Goal: Go to known website: Go to known website

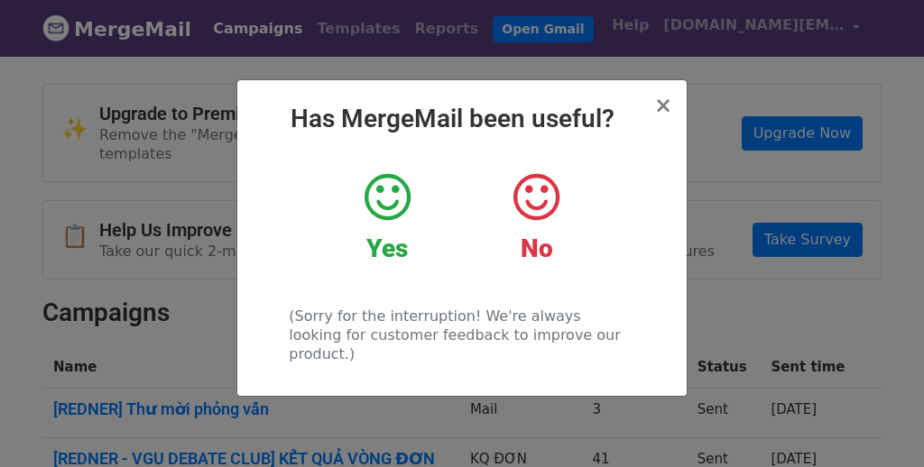
click at [387, 197] on icon at bounding box center [388, 198] width 46 height 54
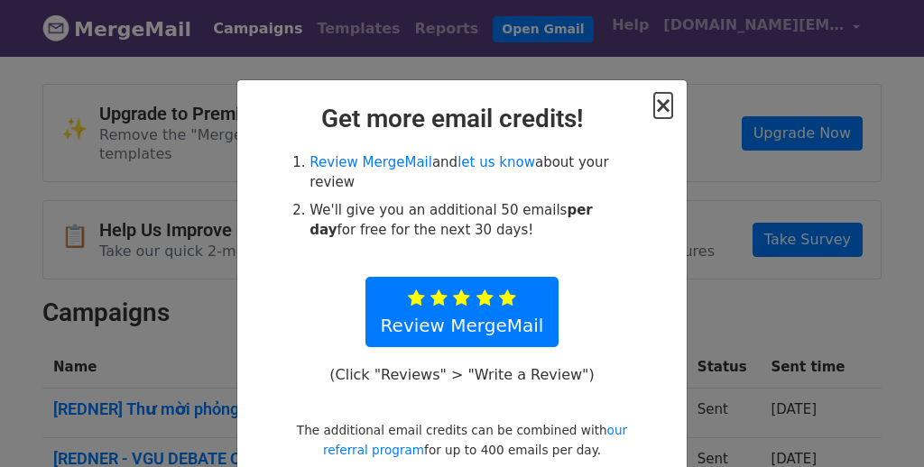
click at [658, 112] on span "×" at bounding box center [663, 105] width 18 height 25
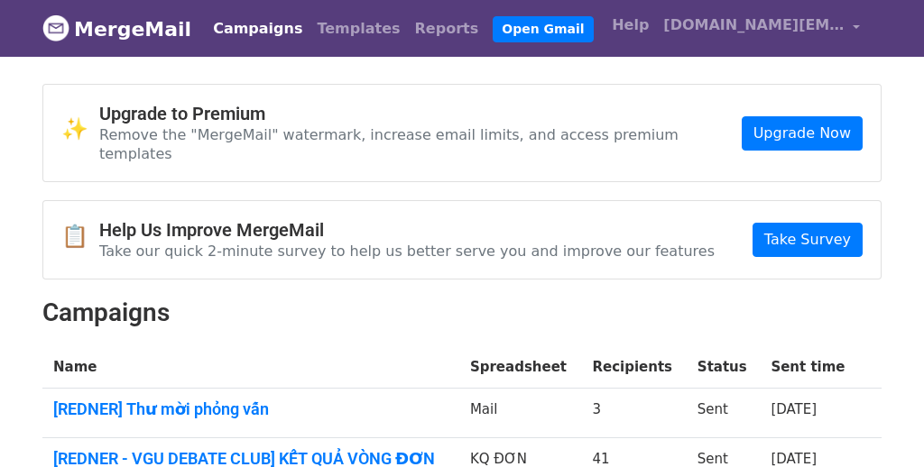
click at [485, 42] on li "Open Gmail" at bounding box center [538, 29] width 107 height 36
click at [493, 37] on link "Open Gmail" at bounding box center [543, 29] width 100 height 26
